Goal: Task Accomplishment & Management: Manage account settings

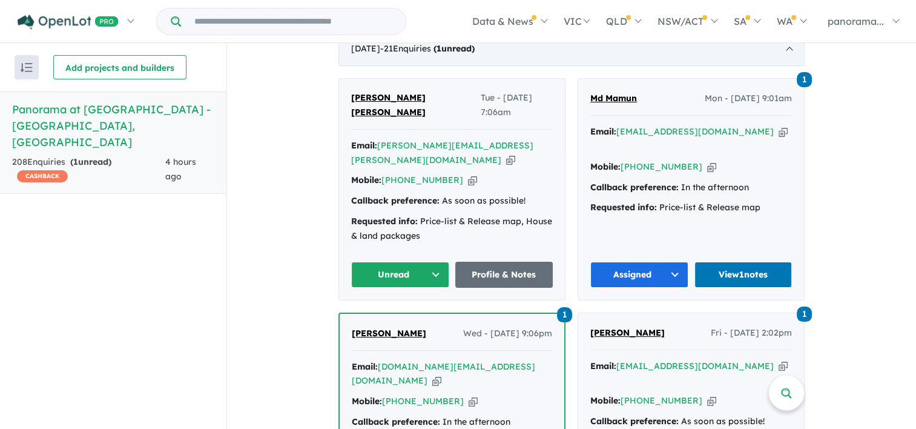
scroll to position [497, 0]
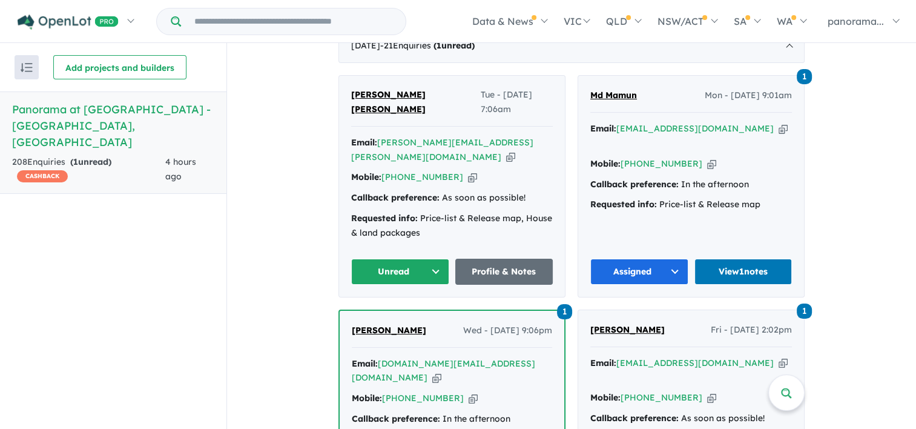
click at [397, 259] on button "Unread" at bounding box center [400, 272] width 98 height 26
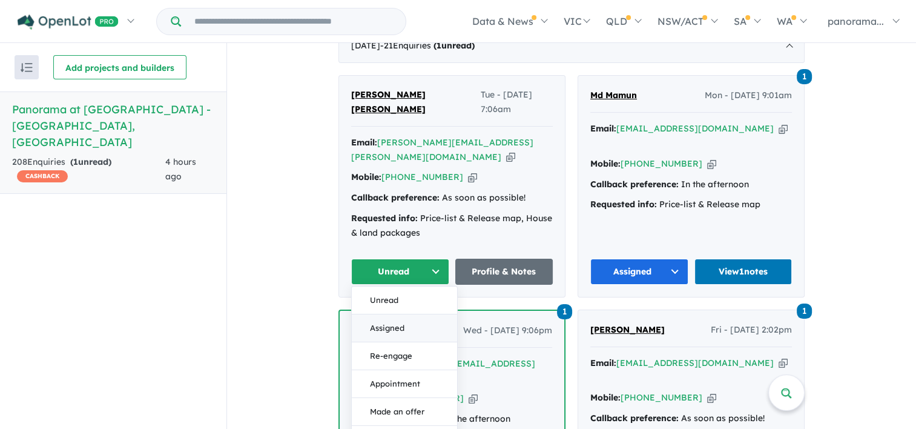
click at [395, 314] on button "Assigned" at bounding box center [404, 328] width 105 height 28
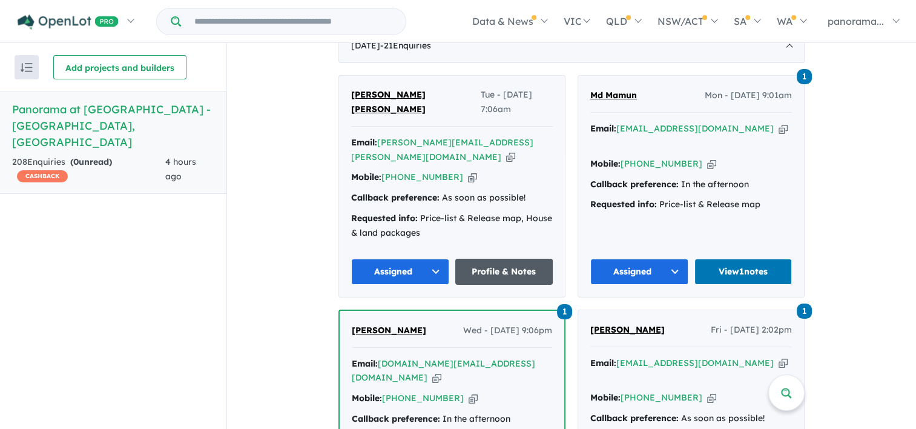
click at [495, 259] on link "Profile & Notes" at bounding box center [504, 272] width 98 height 26
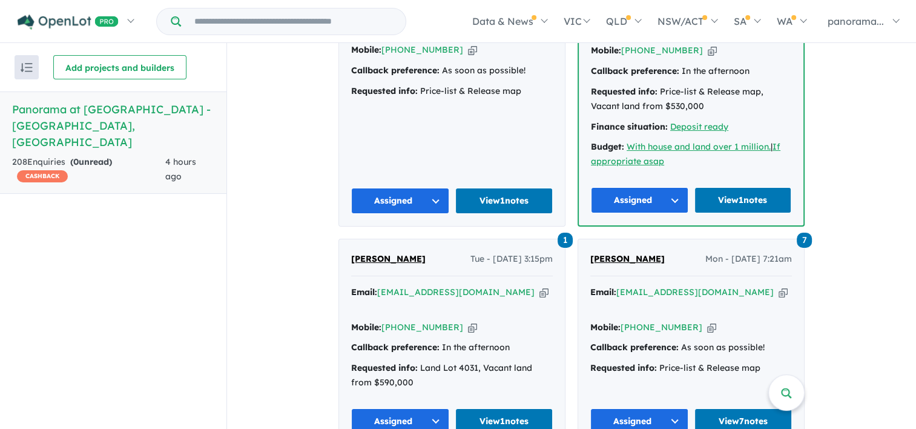
scroll to position [2555, 0]
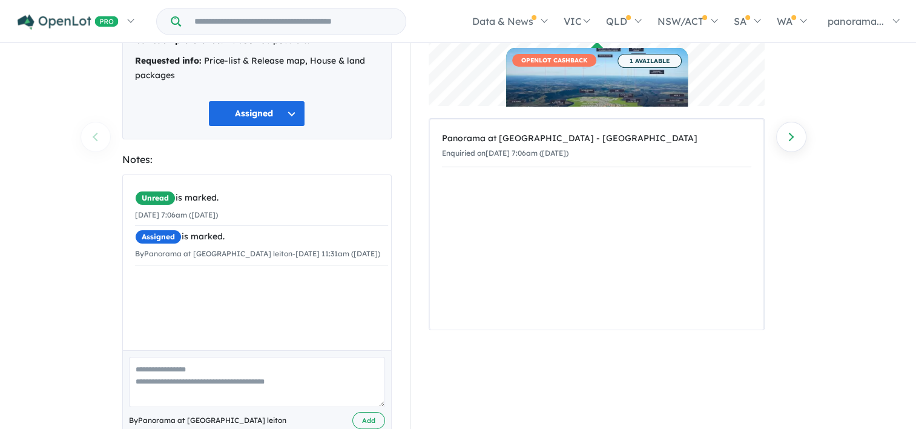
scroll to position [167, 0]
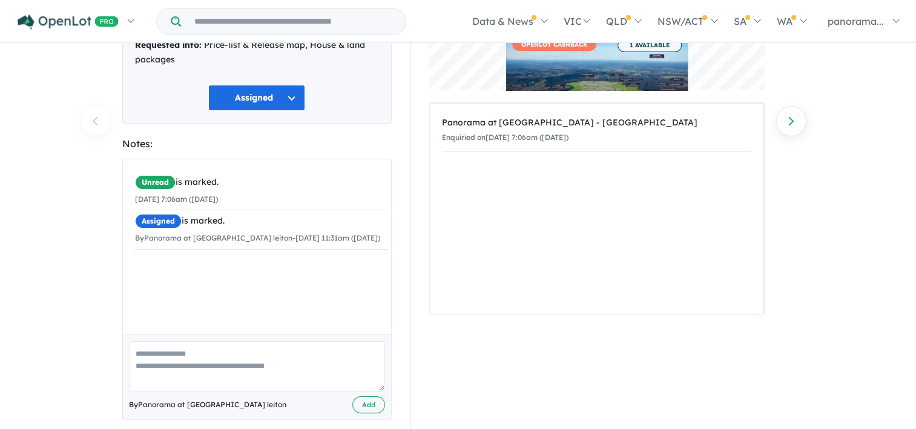
click at [174, 345] on textarea at bounding box center [257, 366] width 256 height 50
type textarea "**********"
click at [371, 396] on button "Add" at bounding box center [368, 405] width 33 height 18
